Goal: Transaction & Acquisition: Obtain resource

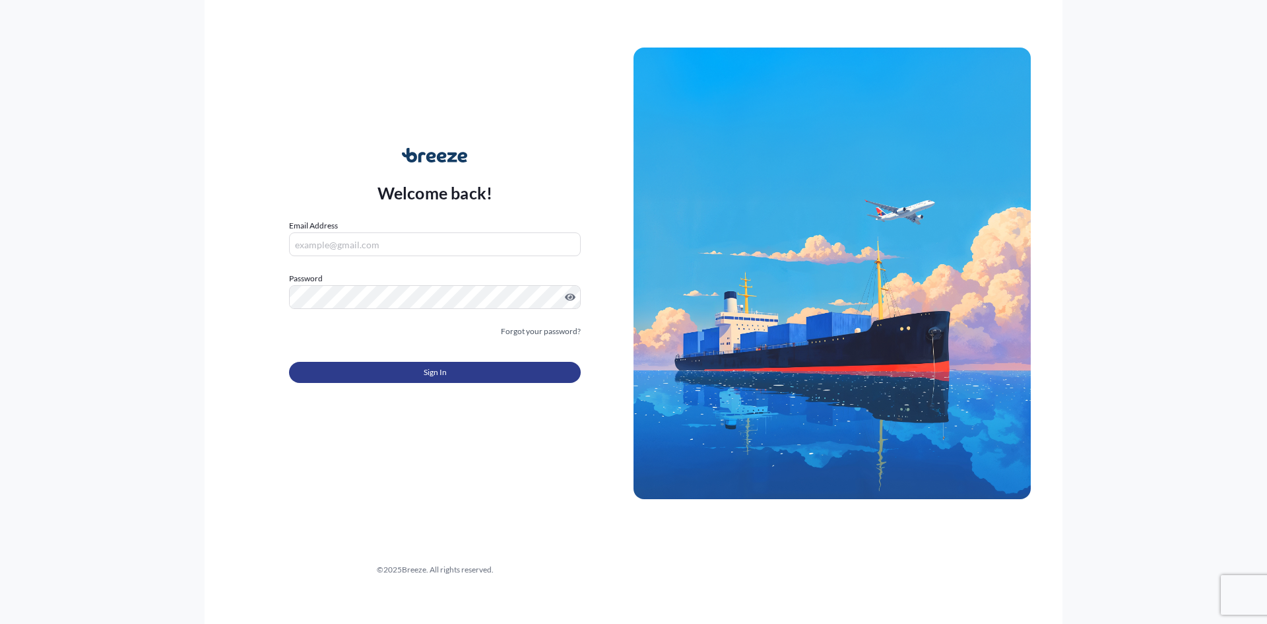
type input "[PERSON_NAME][EMAIL_ADDRESS][DOMAIN_NAME]"
click at [372, 369] on button "Sign In" at bounding box center [435, 372] width 292 height 21
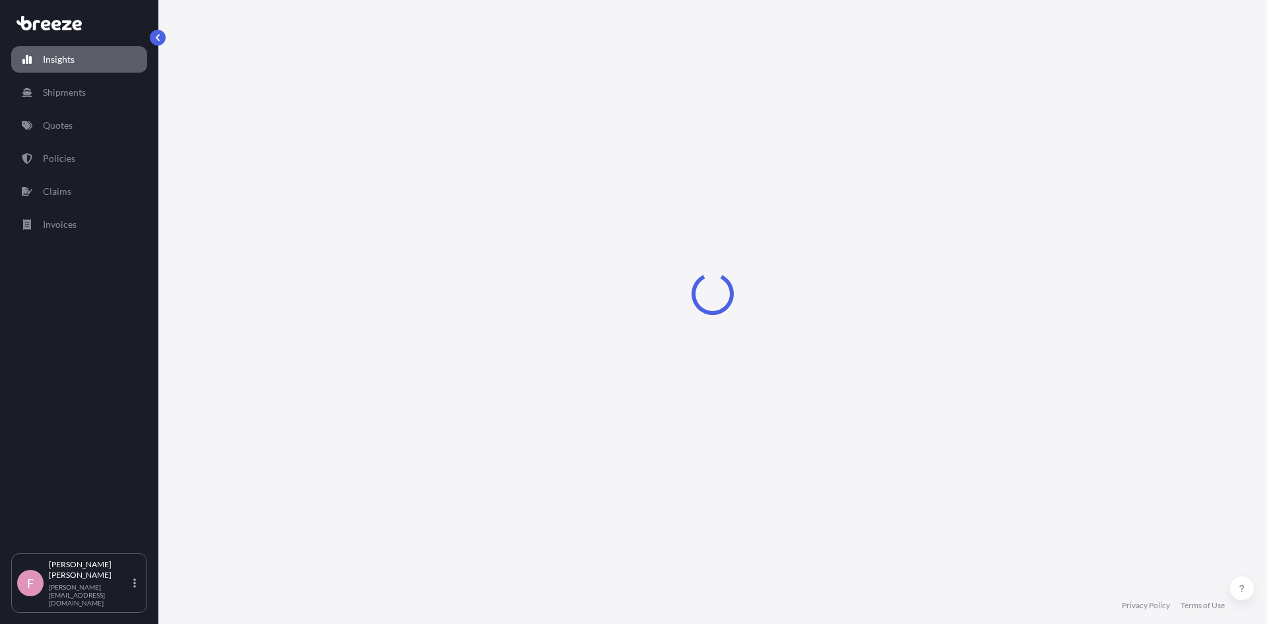
select select "2025"
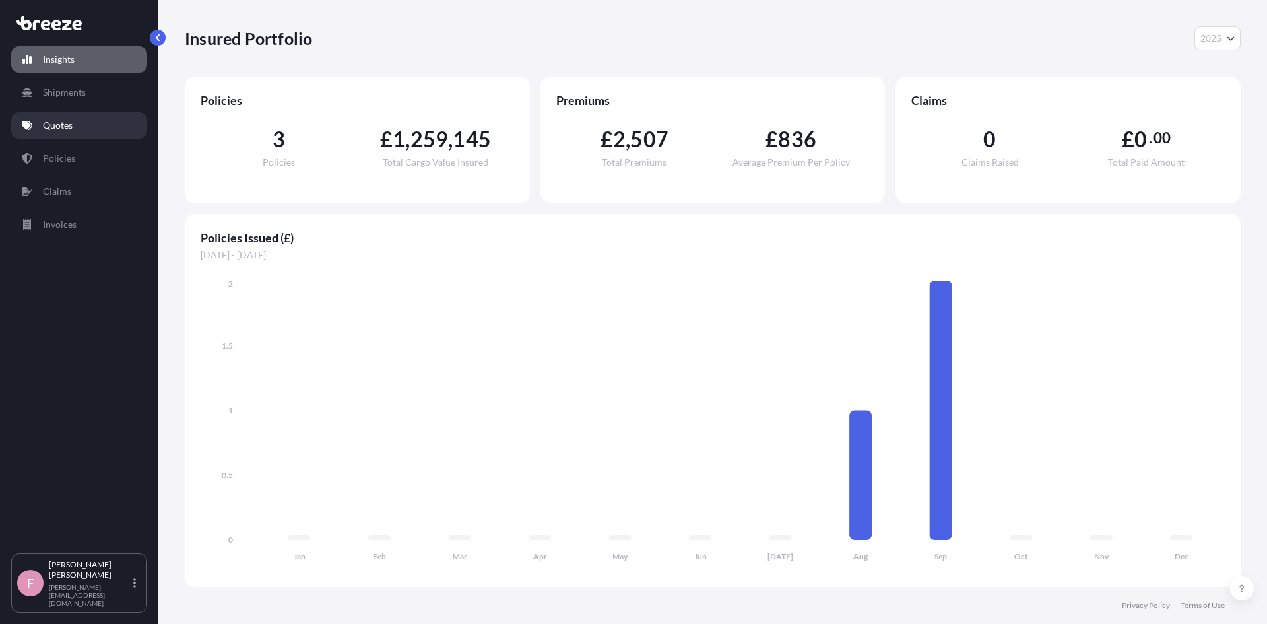
click at [61, 123] on p "Quotes" at bounding box center [58, 125] width 30 height 13
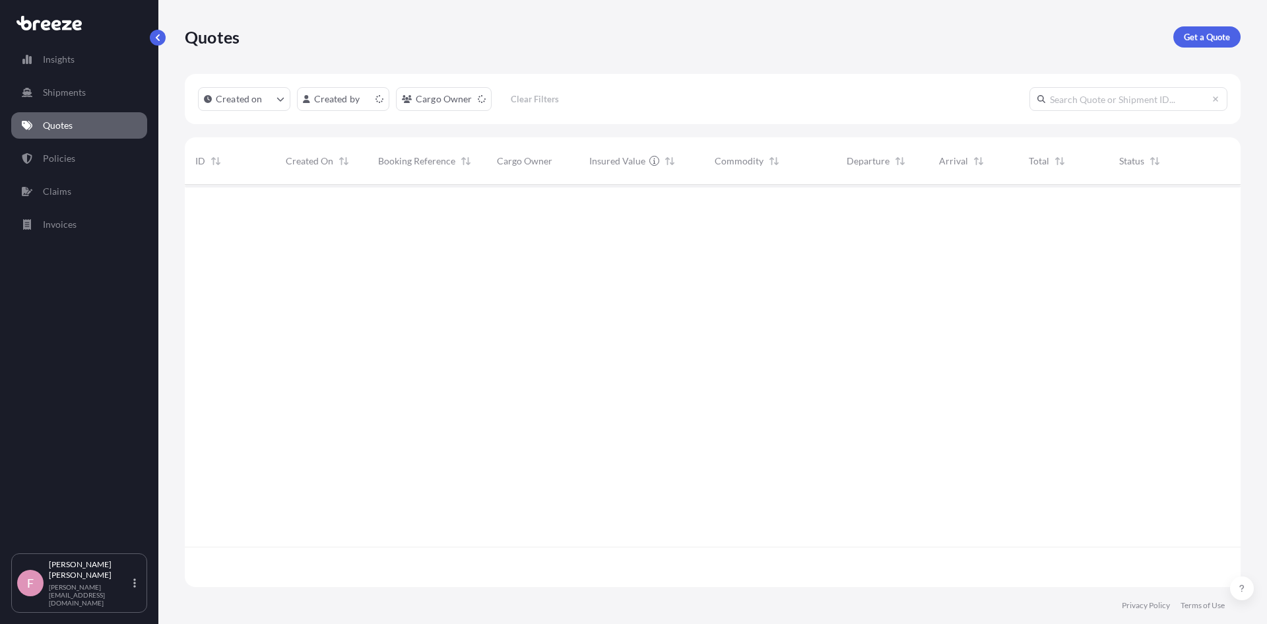
scroll to position [399, 1046]
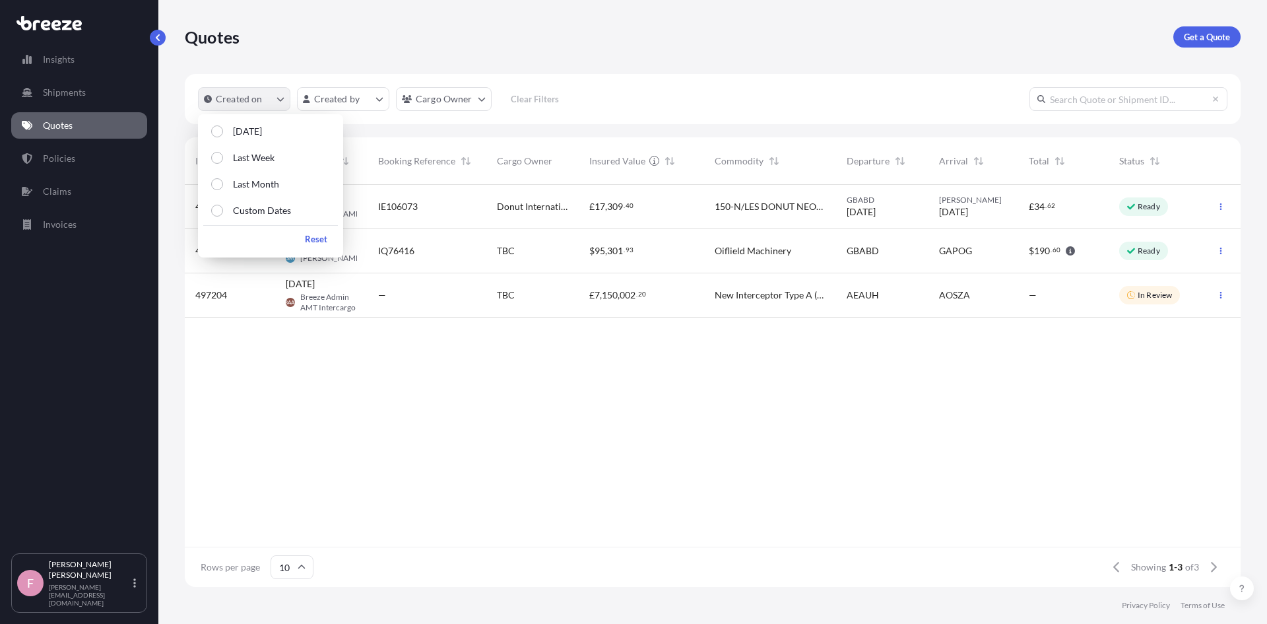
click at [238, 96] on p "Created on" at bounding box center [239, 98] width 47 height 13
click at [590, 423] on div "498615 [DATE] FD [PERSON_NAME] IE106073 Donut International Ltd £ 17 , 309 . 40…" at bounding box center [713, 366] width 1056 height 362
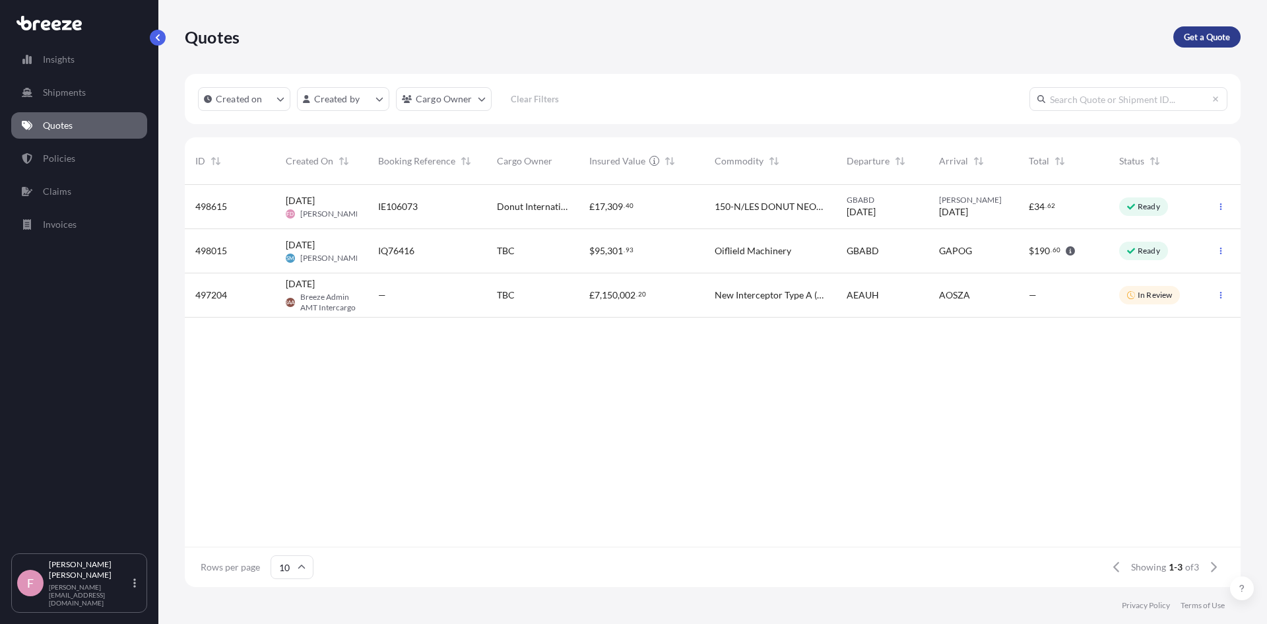
click at [1201, 32] on p "Get a Quote" at bounding box center [1207, 36] width 46 height 13
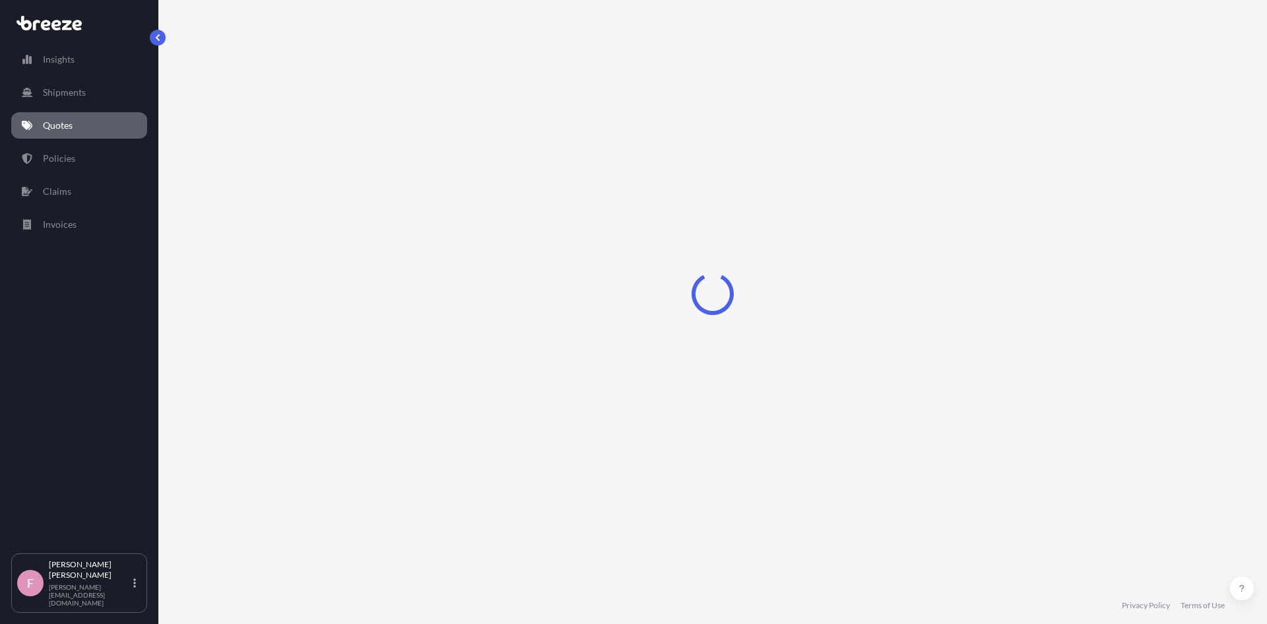
select select "Sea"
select select "1"
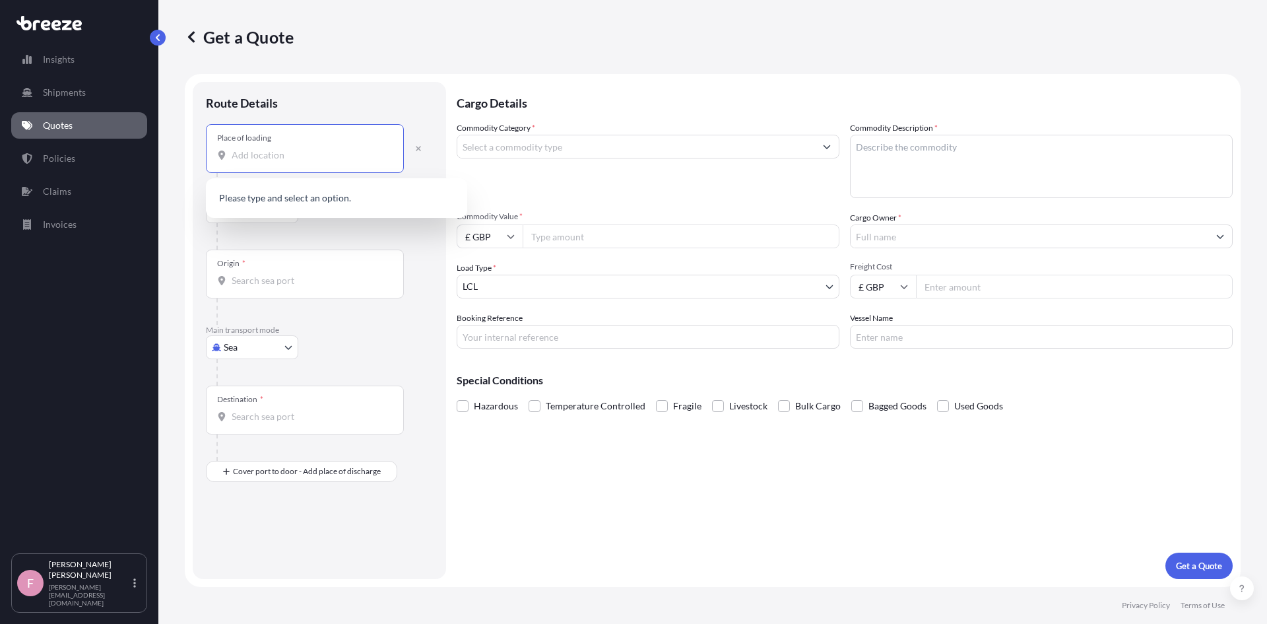
click at [275, 155] on input "Place of loading" at bounding box center [310, 155] width 156 height 13
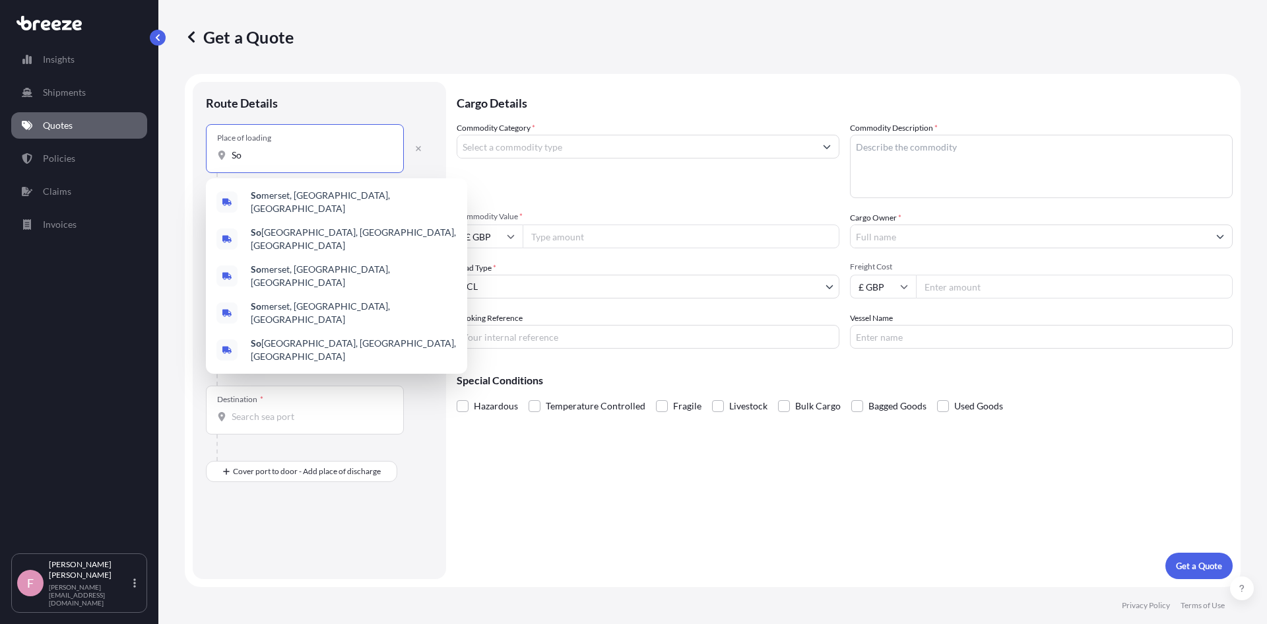
type input "S"
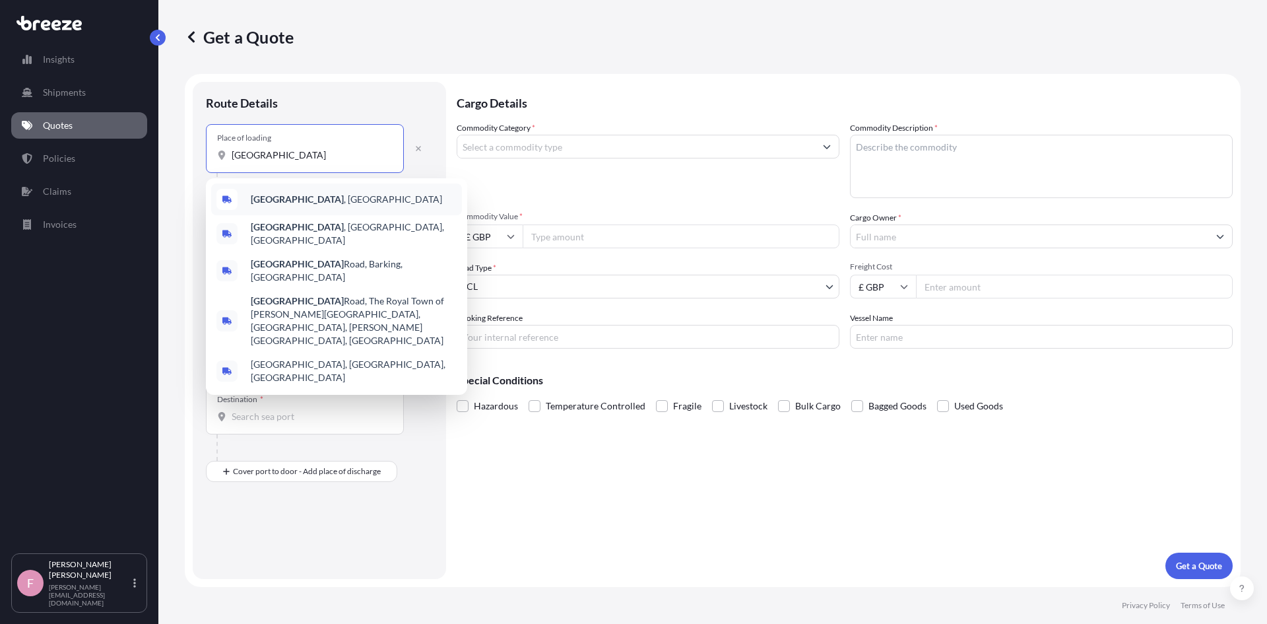
click at [308, 196] on span "[GEOGRAPHIC_DATA] , [GEOGRAPHIC_DATA]" at bounding box center [346, 199] width 191 height 13
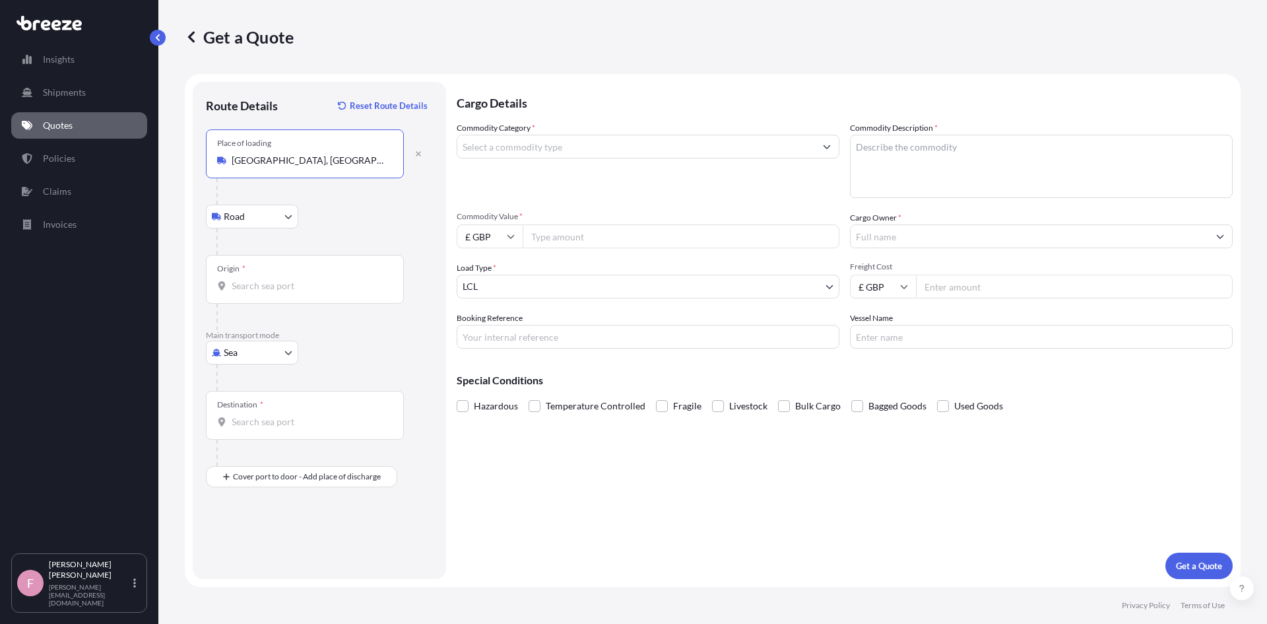
type input "[GEOGRAPHIC_DATA], [GEOGRAPHIC_DATA]"
click at [253, 289] on input "Origin *" at bounding box center [310, 285] width 156 height 13
drag, startPoint x: 191, startPoint y: 284, endPoint x: 168, endPoint y: 285, distance: 23.8
click at [172, 284] on div "Get a Quote Route Details Reset Route Details Place of loading [GEOGRAPHIC_DATA…" at bounding box center [712, 293] width 1109 height 587
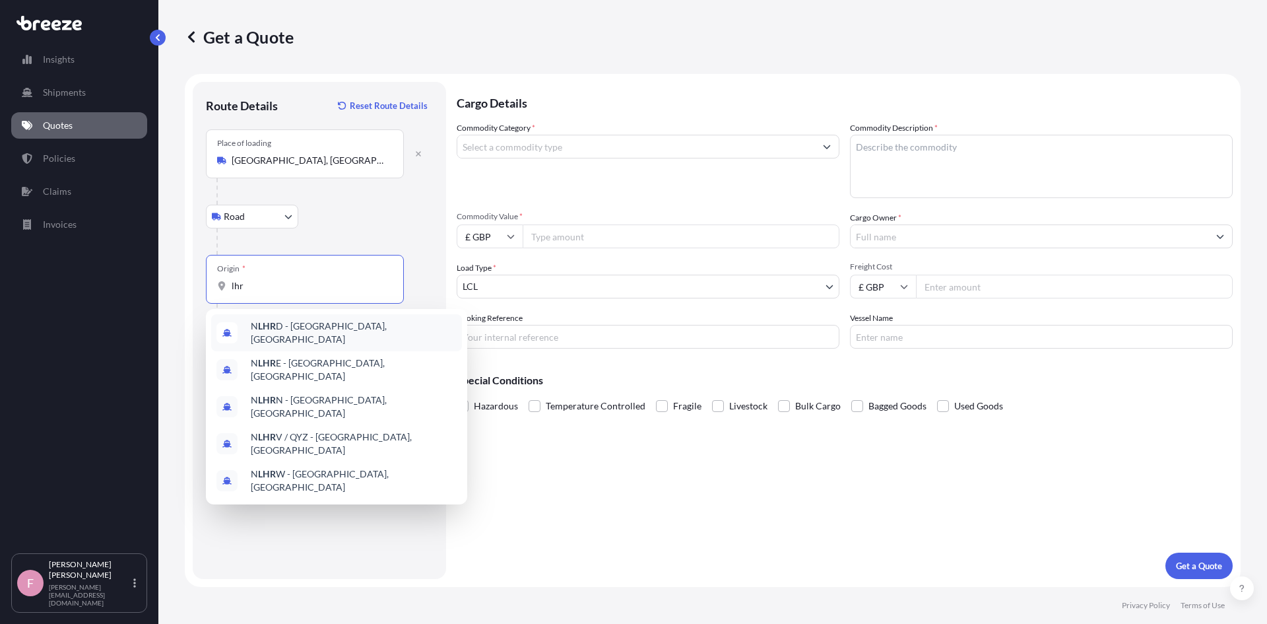
click at [323, 218] on div "Road Road Rail" at bounding box center [319, 217] width 227 height 24
drag, startPoint x: 256, startPoint y: 287, endPoint x: 199, endPoint y: 283, distance: 57.0
click at [199, 283] on div "Route Details Reset Route Details Place of loading [GEOGRAPHIC_DATA], UK Road R…" at bounding box center [319, 330] width 253 height 497
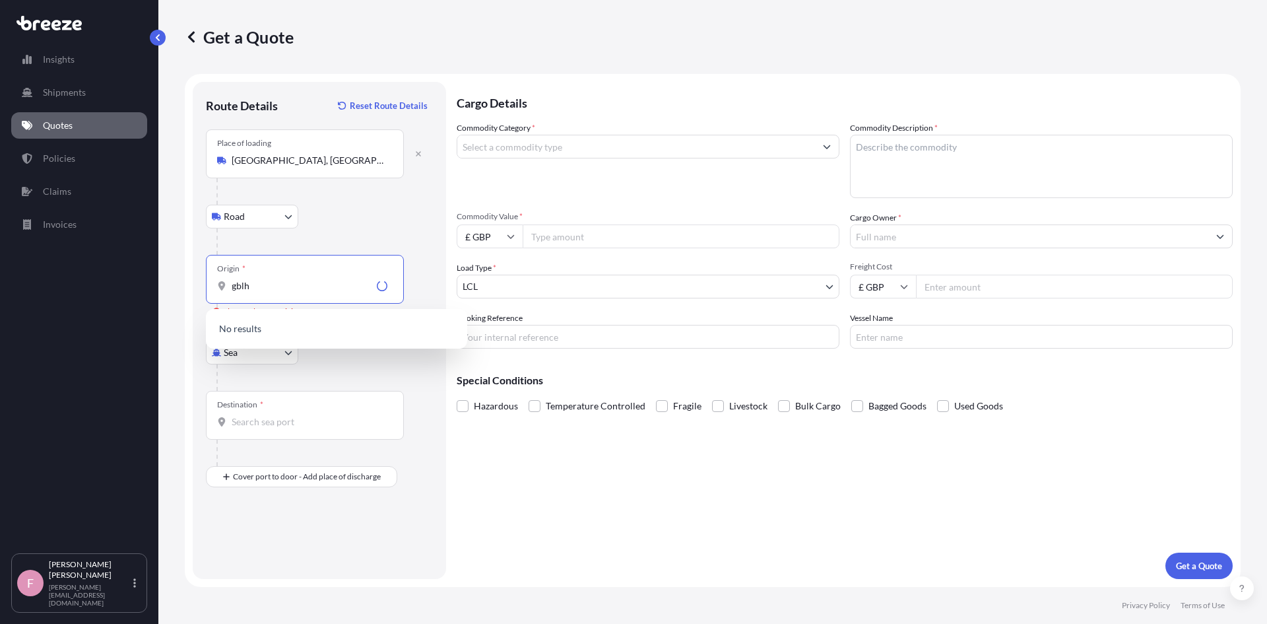
type input "gblhr"
drag, startPoint x: 261, startPoint y: 287, endPoint x: 209, endPoint y: 289, distance: 52.2
click at [209, 289] on div "Origin * gblhr" at bounding box center [305, 279] width 198 height 49
click at [249, 214] on body "0 options available. Insights Shipments Quotes Policies Claims Invoices F [PERS…" at bounding box center [633, 312] width 1267 height 624
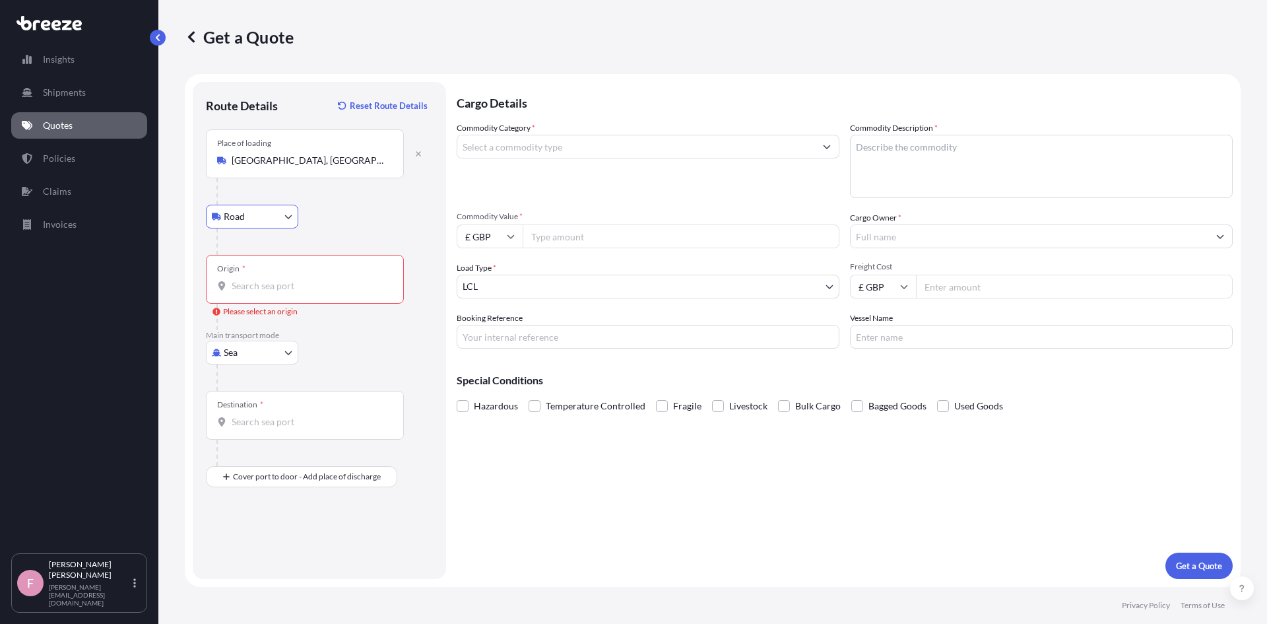
click at [295, 284] on input "Origin * Please select an origin" at bounding box center [310, 285] width 156 height 13
click at [403, 213] on div "Road Road Rail" at bounding box center [319, 217] width 227 height 24
click at [259, 352] on body "0 options available. Insights Shipments Quotes Policies Claims Invoices F [PERS…" at bounding box center [633, 312] width 1267 height 624
click at [251, 402] on div "Air" at bounding box center [252, 411] width 82 height 24
select select "Air"
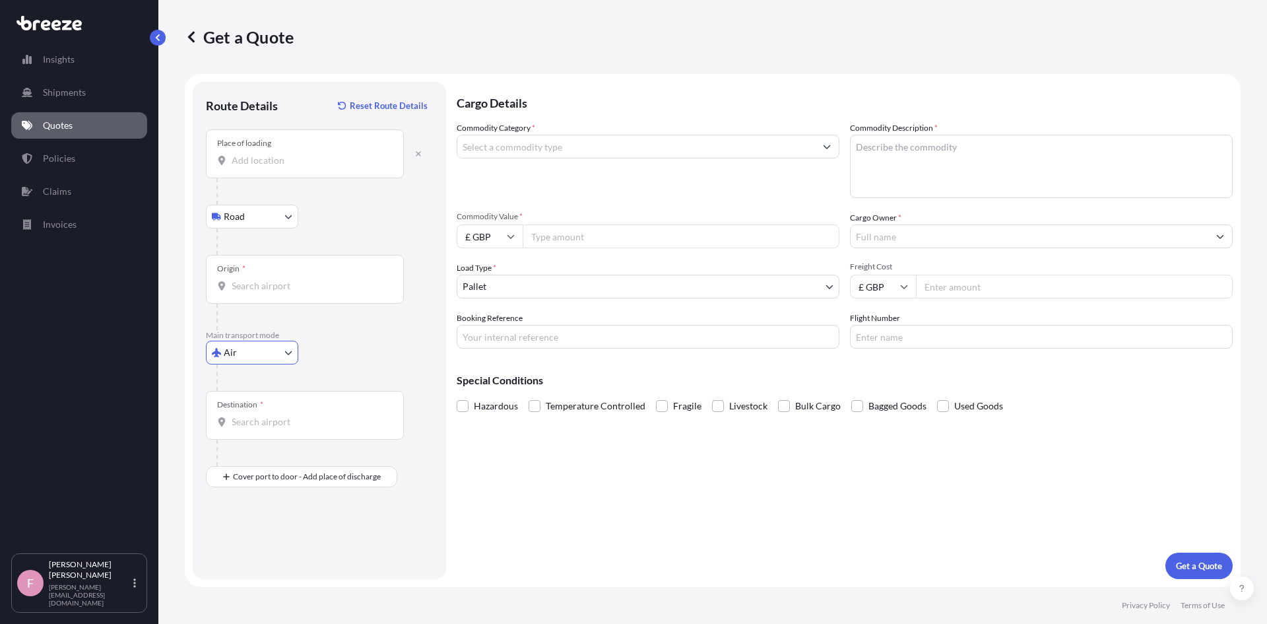
click at [310, 287] on input "Origin *" at bounding box center [310, 285] width 156 height 13
type input "GBLHR - Heathrow Apt/[GEOGRAPHIC_DATA], [GEOGRAPHIC_DATA]"
click at [292, 409] on div "Destination *" at bounding box center [305, 415] width 198 height 49
click at [292, 415] on input "Destination *" at bounding box center [310, 421] width 156 height 13
type input "[PERSON_NAME] - [GEOGRAPHIC_DATA], [GEOGRAPHIC_DATA]"
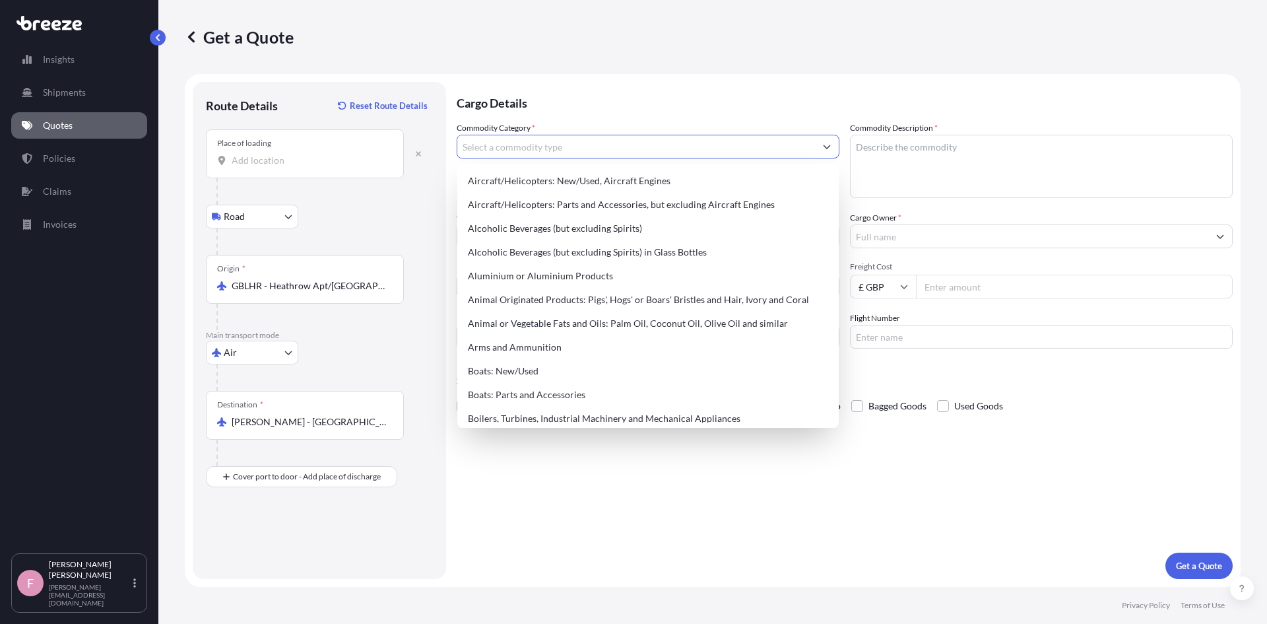
click at [534, 147] on input "Commodity Category *" at bounding box center [636, 147] width 358 height 24
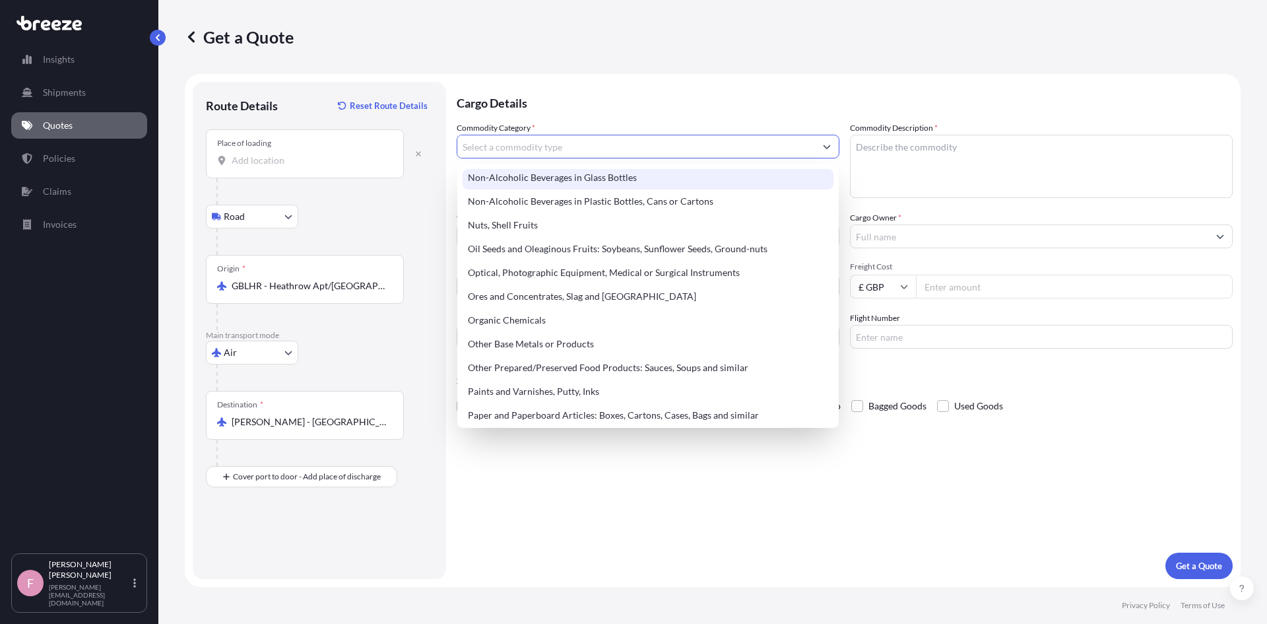
scroll to position [2090, 0]
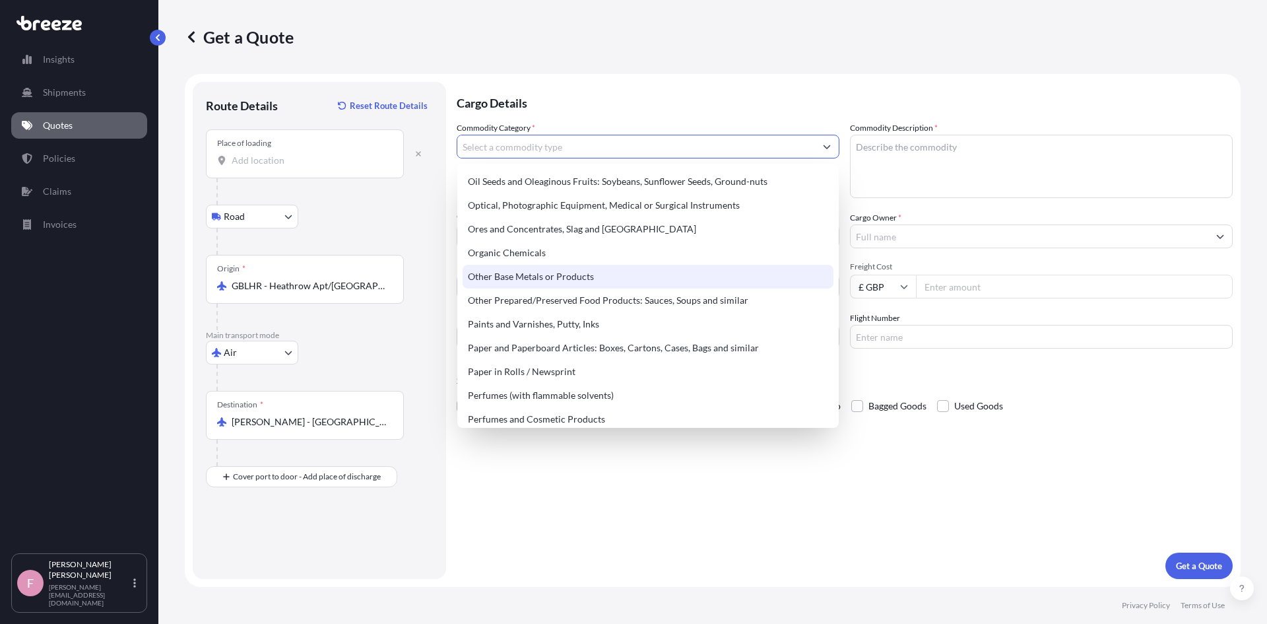
click at [552, 279] on div "Other Base Metals or Products" at bounding box center [648, 277] width 371 height 24
type input "Other Base Metals or Products"
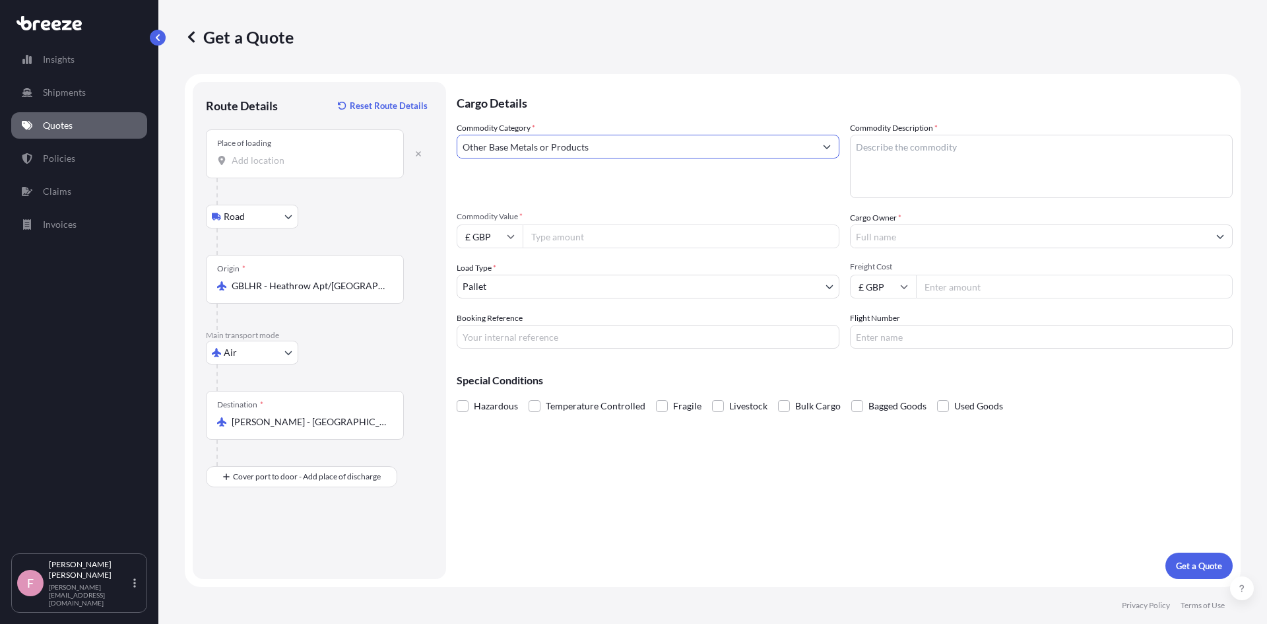
click at [921, 162] on textarea "Commodity Description *" at bounding box center [1041, 166] width 383 height 63
type textarea "Lifejacket"
click at [496, 236] on input "£ GBP" at bounding box center [490, 236] width 66 height 24
click at [488, 329] on div "$ USD" at bounding box center [489, 328] width 55 height 25
type input "$ USD"
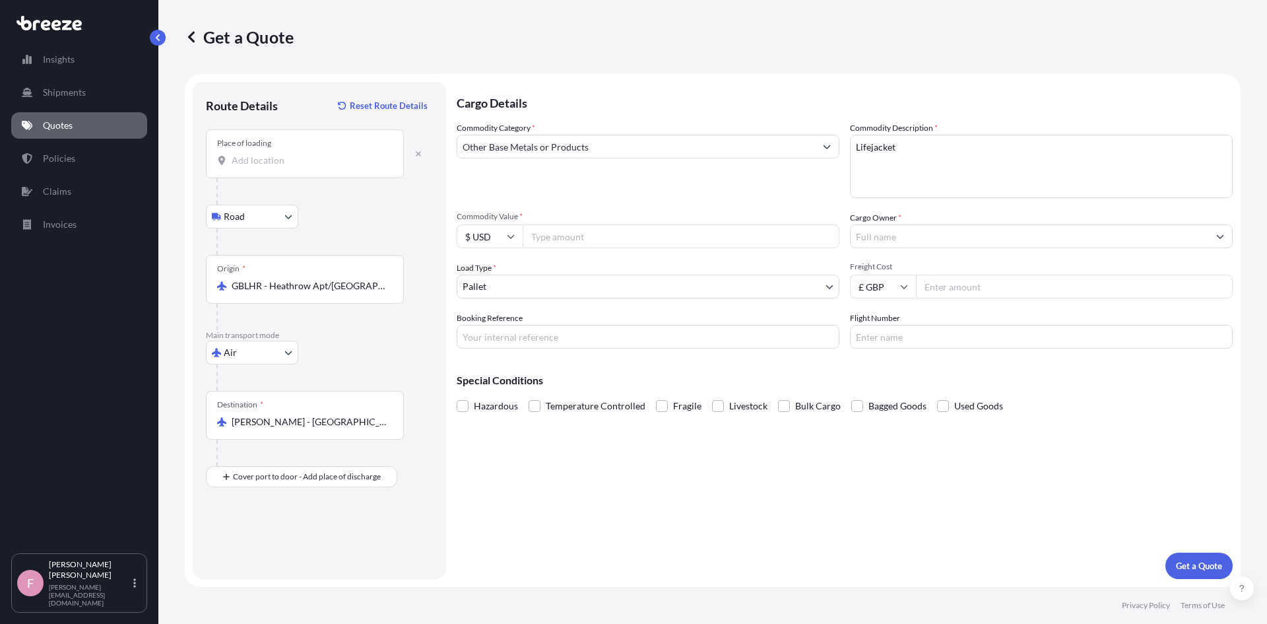
click at [583, 229] on input "Commodity Value *" at bounding box center [681, 236] width 317 height 24
type input "3442"
type input "5"
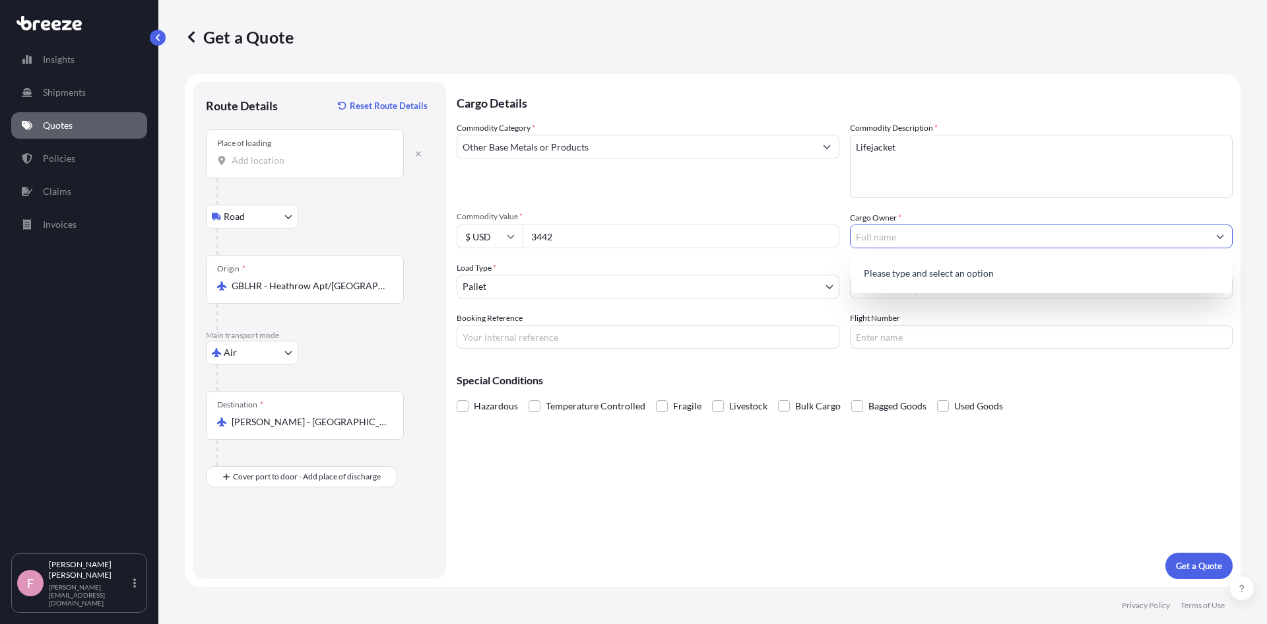
type input "a"
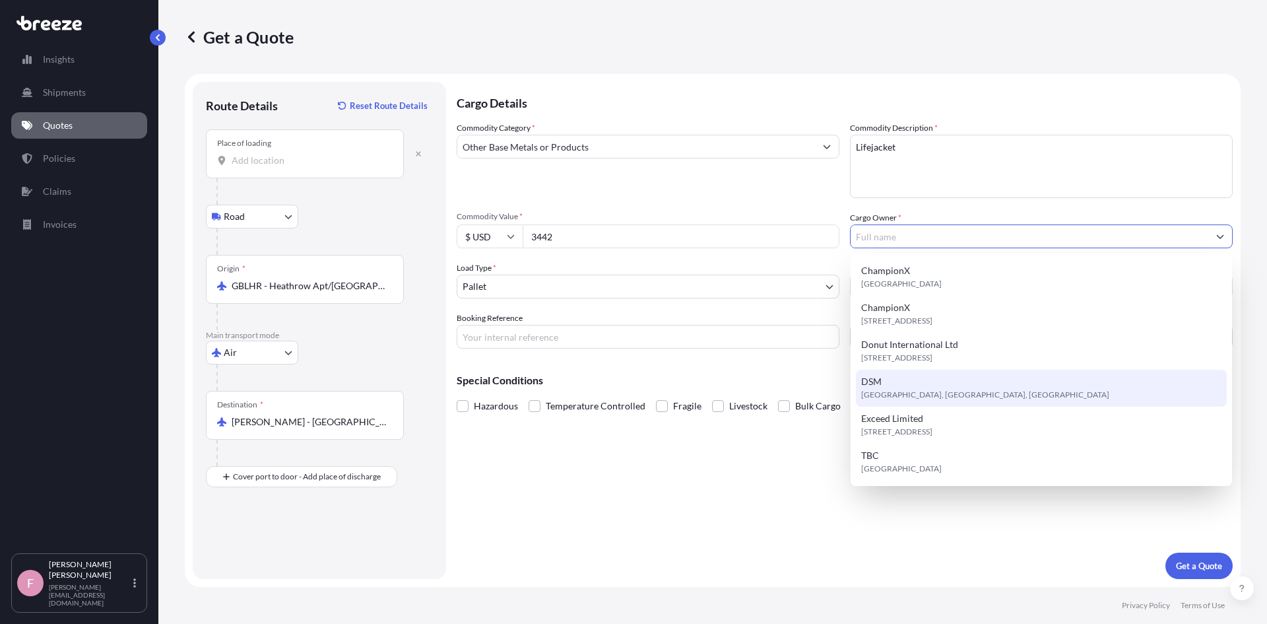
click at [917, 381] on div "DSM [GEOGRAPHIC_DATA], [GEOGRAPHIC_DATA], [GEOGRAPHIC_DATA]" at bounding box center [1041, 388] width 371 height 37
type input "DSM"
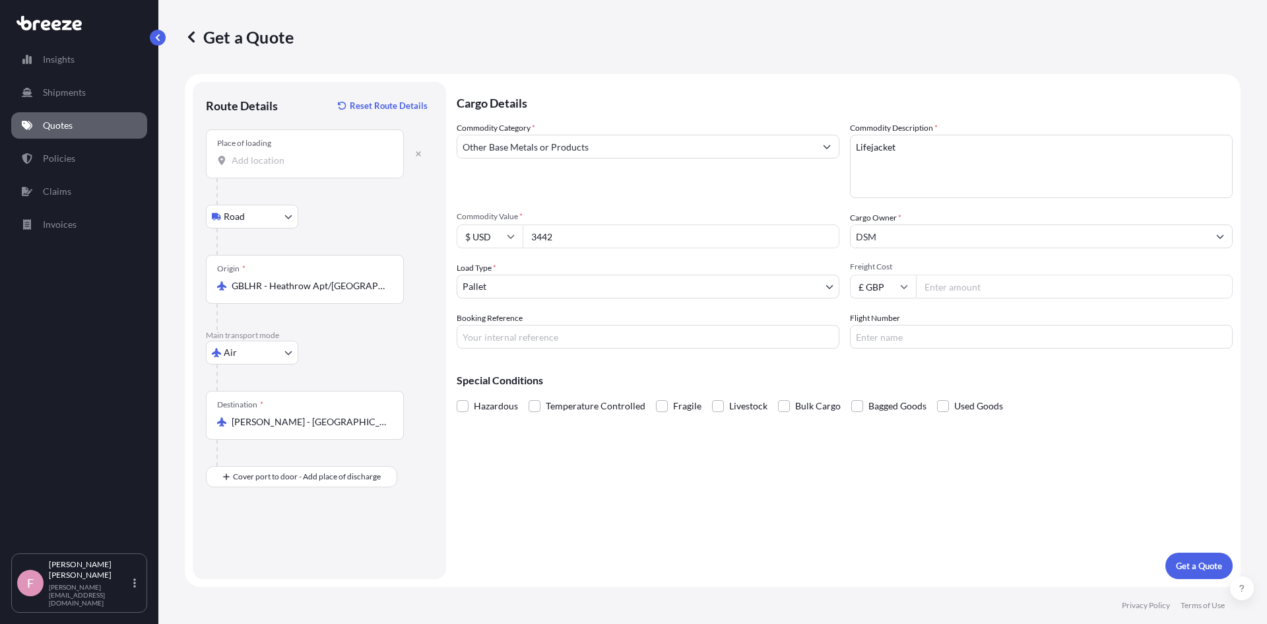
click at [980, 281] on input "Freight Cost" at bounding box center [1074, 287] width 317 height 24
click at [968, 279] on input "Freight Cost" at bounding box center [1074, 287] width 317 height 24
type input "600"
click at [554, 341] on input "Booking Reference" at bounding box center [648, 337] width 383 height 24
type input "IQ76573"
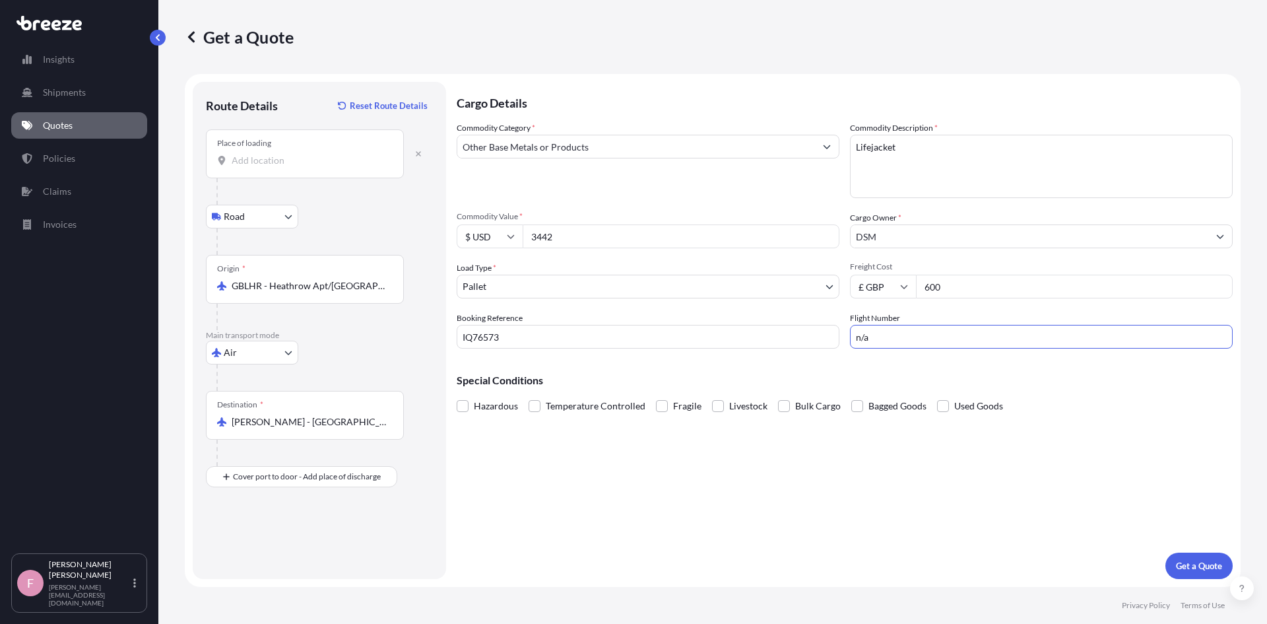
type input "n/a"
click at [1208, 560] on p "Get a Quote" at bounding box center [1199, 565] width 46 height 13
click at [288, 161] on input "Place of loading Please select a place of loading" at bounding box center [310, 160] width 156 height 13
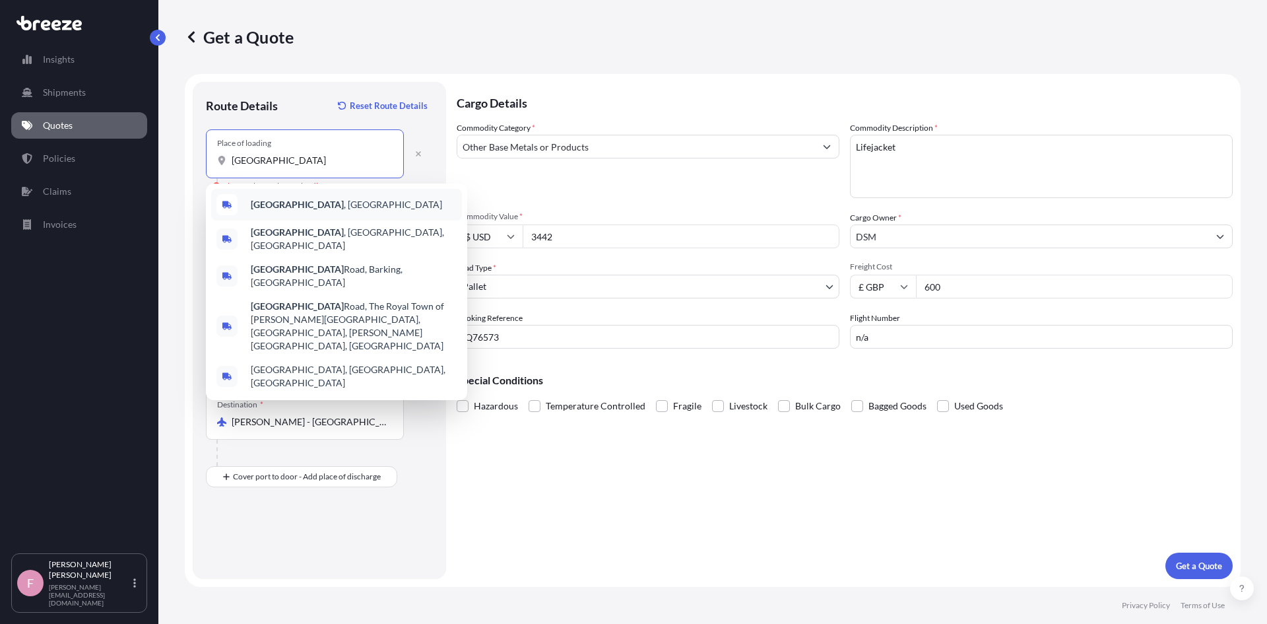
click at [341, 205] on div "[GEOGRAPHIC_DATA] , [GEOGRAPHIC_DATA]" at bounding box center [336, 205] width 251 height 32
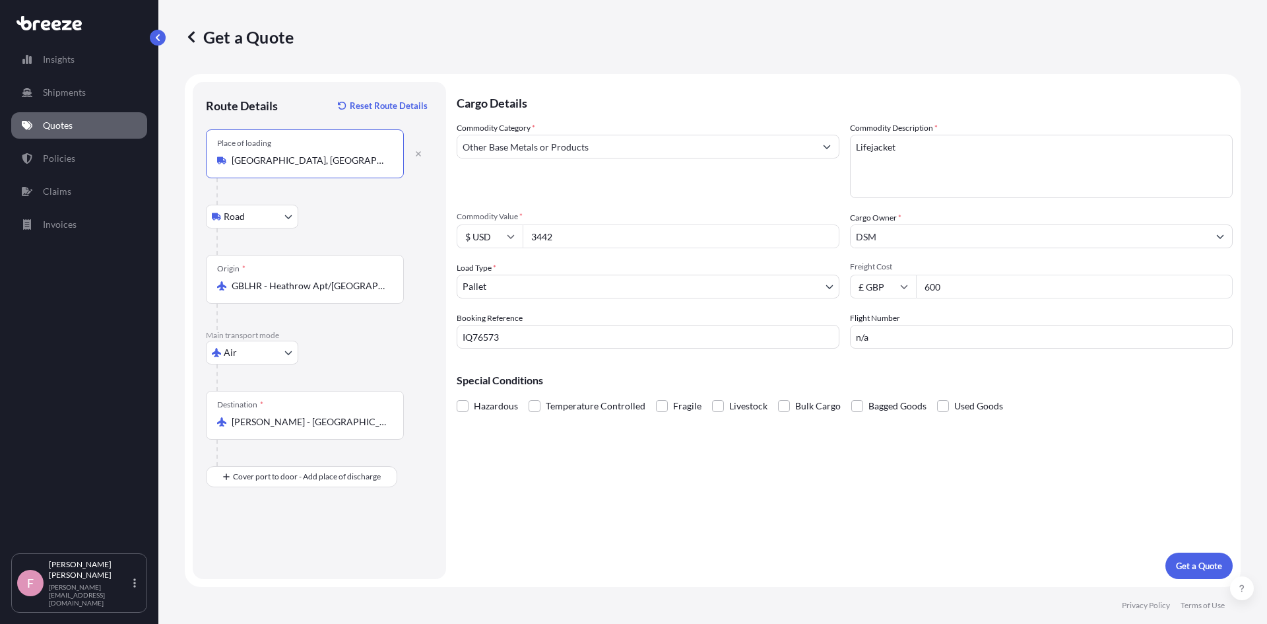
type input "[GEOGRAPHIC_DATA], [GEOGRAPHIC_DATA]"
click at [1191, 562] on p "Get a Quote" at bounding box center [1199, 565] width 46 height 13
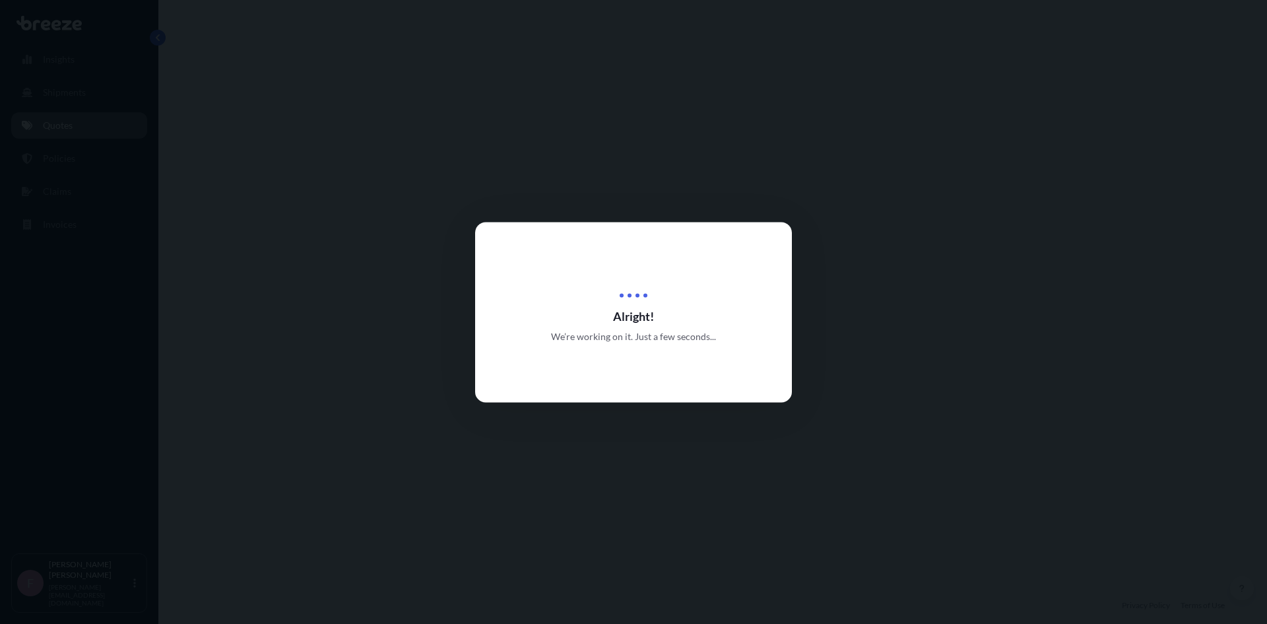
select select "Road"
select select "Air"
select select "1"
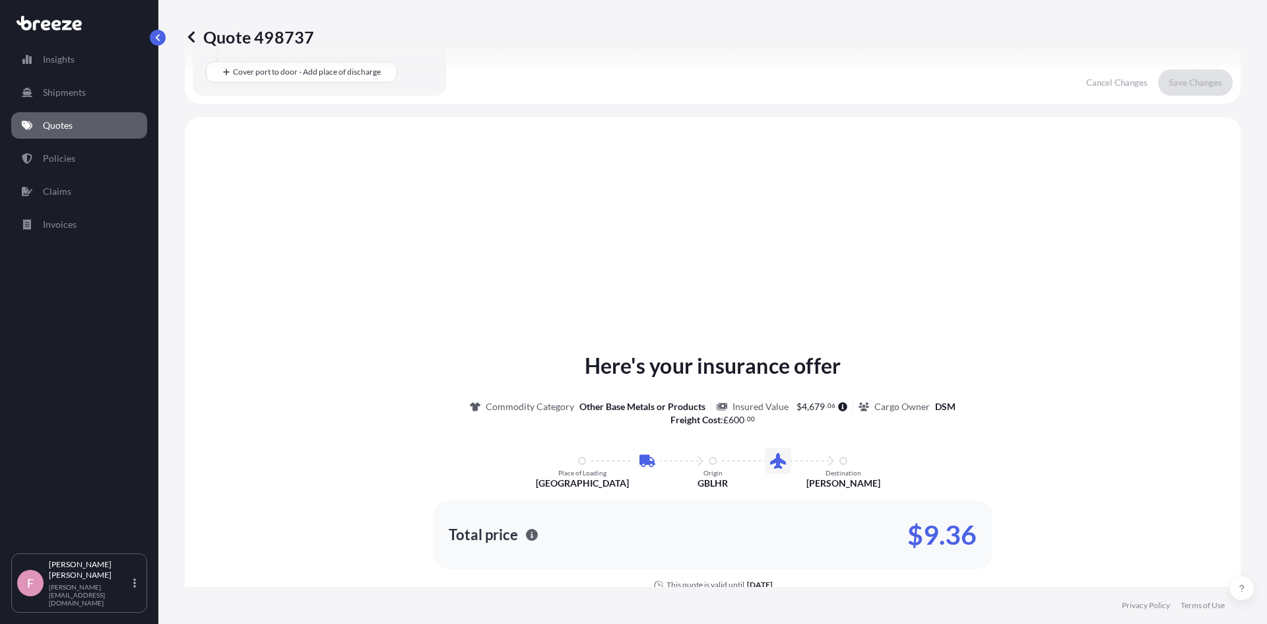
scroll to position [450, 0]
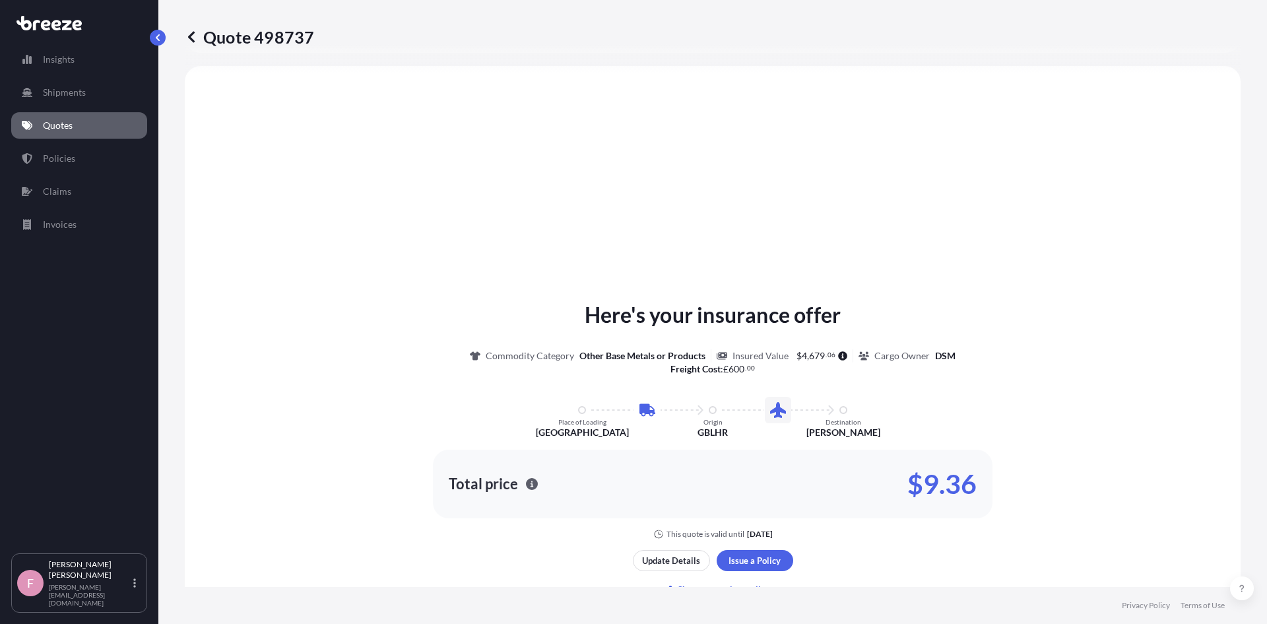
click at [246, 431] on div "Here's your insurance offer Commodity Category Other Base Metals or Products In…" at bounding box center [712, 419] width 1019 height 240
